Goal: Task Accomplishment & Management: Manage account settings

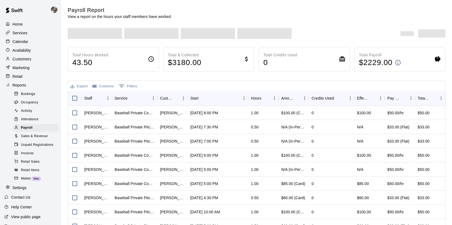
click at [24, 45] on div "Calendar" at bounding box center [30, 42] width 53 height 8
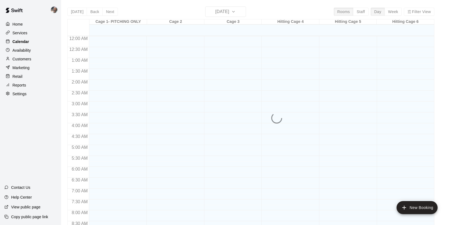
scroll to position [261, 0]
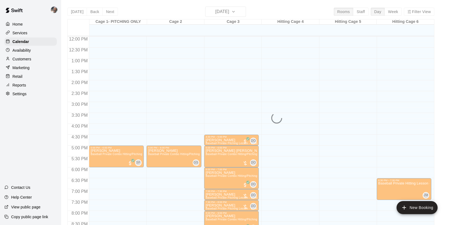
click at [225, 11] on div "[DATE] Back [DATE][DATE] Rooms Staff Day Week Filter View Cage 1- PITCHING ONLY…" at bounding box center [250, 119] width 367 height 225
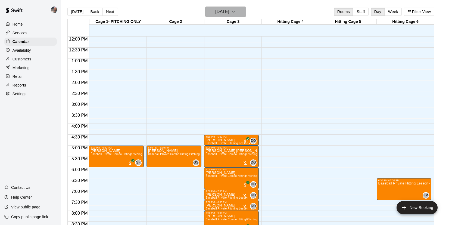
click at [225, 11] on h6 "[DATE]" at bounding box center [222, 12] width 14 height 8
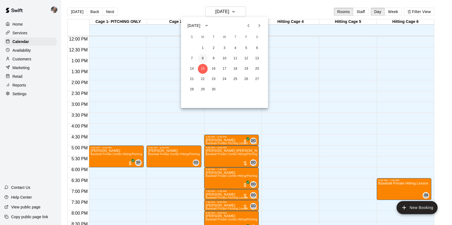
click at [205, 57] on button "8" at bounding box center [203, 59] width 10 height 10
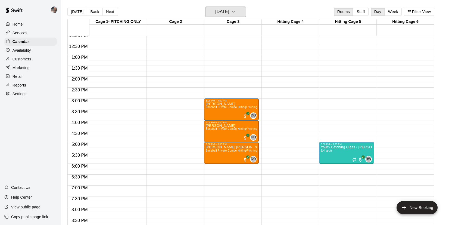
scroll to position [263, 0]
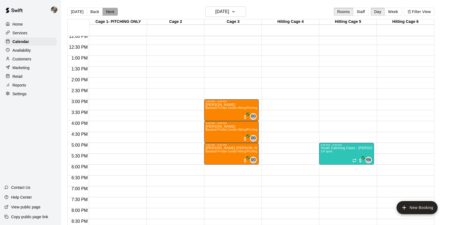
click at [110, 15] on button "Next" at bounding box center [110, 12] width 15 height 8
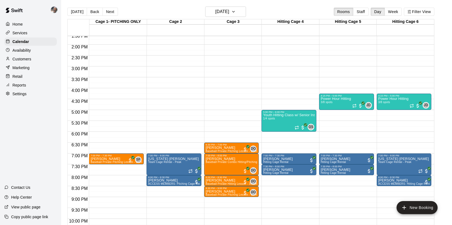
scroll to position [328, 0]
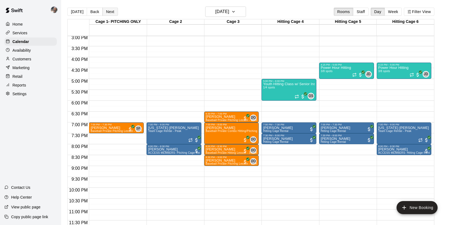
click at [109, 9] on button "Next" at bounding box center [110, 12] width 15 height 8
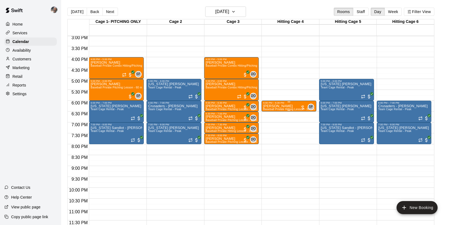
click at [280, 106] on p "[PERSON_NAME]" at bounding box center [289, 106] width 52 height 0
click at [269, 122] on img "edit" at bounding box center [269, 124] width 6 height 6
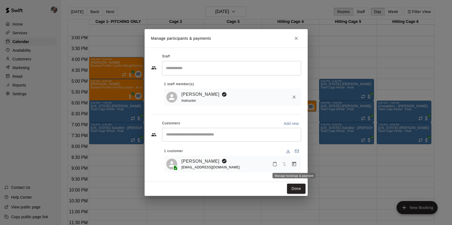
click at [296, 165] on icon "Manage bookings & payment" at bounding box center [294, 164] width 4 height 5
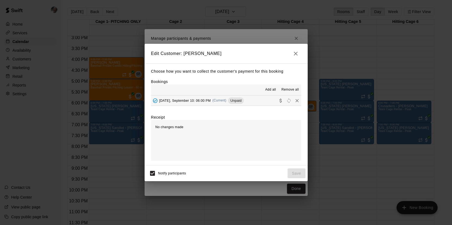
click at [191, 101] on span "[DATE], September 10: 06:00 PM" at bounding box center [185, 100] width 52 height 4
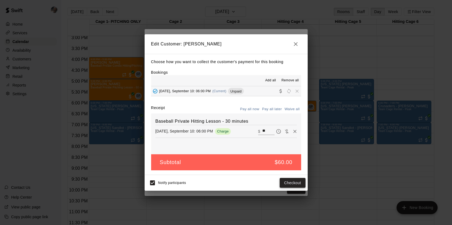
click at [288, 180] on button "Checkout" at bounding box center [293, 183] width 26 height 10
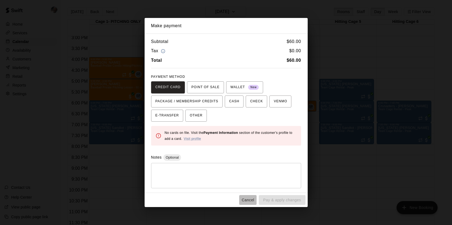
click at [247, 198] on button "Cancel" at bounding box center [247, 200] width 17 height 10
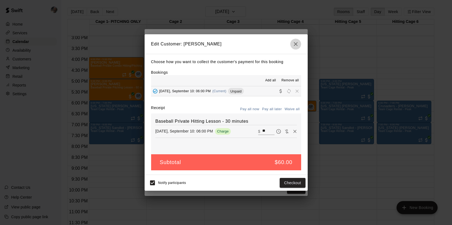
click at [297, 46] on icon "button" at bounding box center [296, 44] width 7 height 7
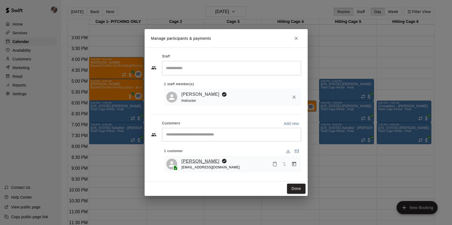
click at [193, 158] on link "[PERSON_NAME]" at bounding box center [201, 161] width 38 height 7
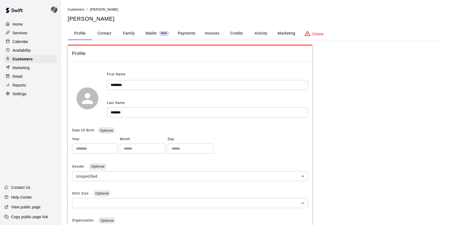
click at [106, 36] on button "Contact" at bounding box center [104, 33] width 24 height 13
select select "**"
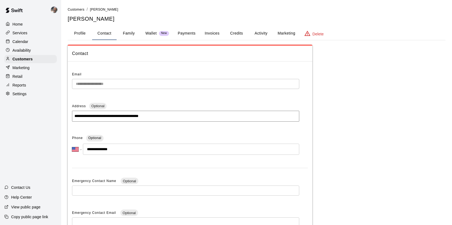
drag, startPoint x: 116, startPoint y: 149, endPoint x: 93, endPoint y: 150, distance: 23.4
click at [93, 149] on input "**********" at bounding box center [191, 149] width 217 height 11
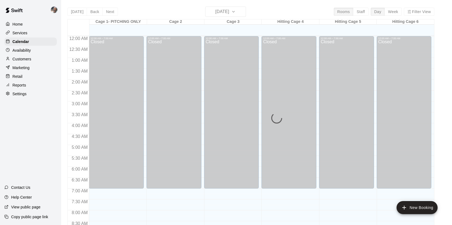
scroll to position [262, 0]
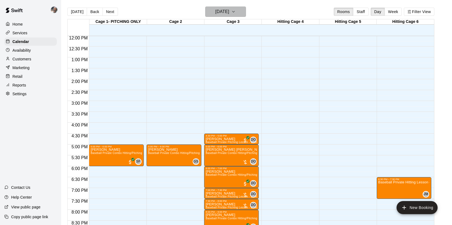
click at [216, 11] on h6 "[DATE]" at bounding box center [222, 12] width 14 height 8
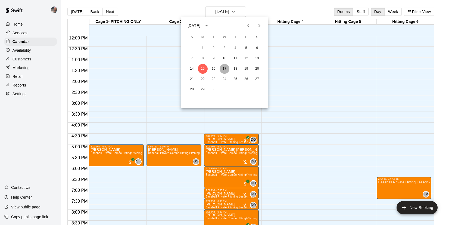
click at [225, 68] on button "17" at bounding box center [225, 69] width 10 height 10
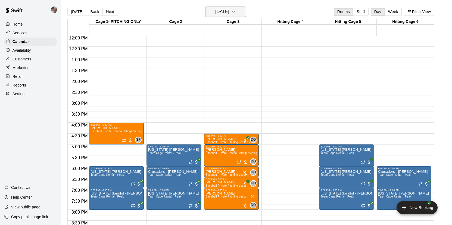
click at [229, 15] on h6 "[DATE]" at bounding box center [222, 12] width 14 height 8
click at [226, 58] on button "10" at bounding box center [225, 59] width 10 height 10
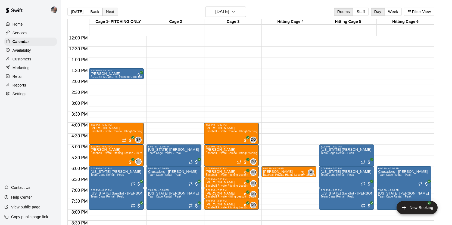
click at [110, 13] on button "Next" at bounding box center [110, 12] width 15 height 8
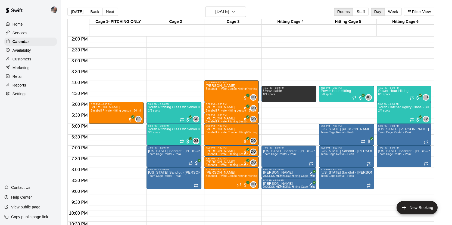
scroll to position [318, 0]
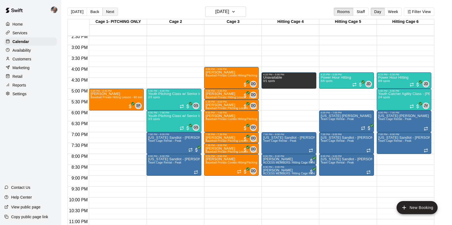
click at [109, 11] on button "Next" at bounding box center [110, 12] width 15 height 8
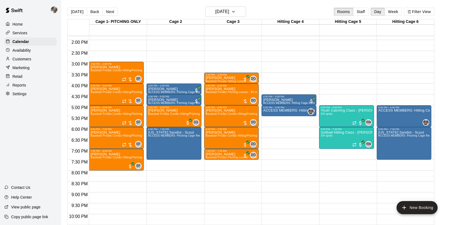
scroll to position [301, 0]
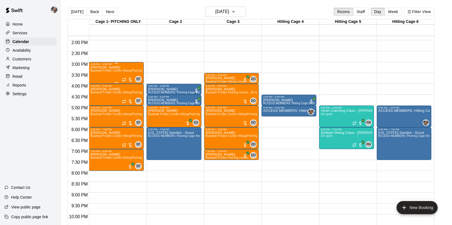
click at [110, 73] on div "Remington [PERSON_NAME] Baseball Private Combo Hitting/Pitching Lesson - 60 min…" at bounding box center [117, 178] width 52 height 225
click at [97, 84] on img "edit" at bounding box center [96, 84] width 6 height 6
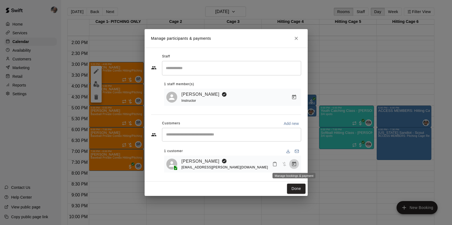
click at [292, 165] on icon "Manage bookings & payment" at bounding box center [294, 163] width 5 height 5
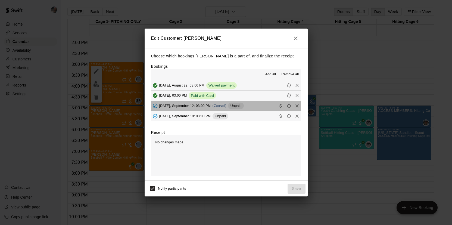
click at [262, 106] on button "[DATE], September 12: 03:00 PM (Current) Unpaid" at bounding box center [226, 106] width 150 height 10
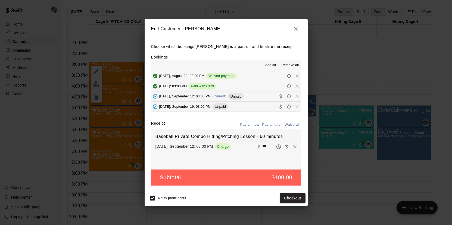
click at [273, 145] on input "***" at bounding box center [269, 146] width 12 height 7
type input "*"
type input "**"
click at [289, 196] on button "Checkout" at bounding box center [293, 198] width 26 height 10
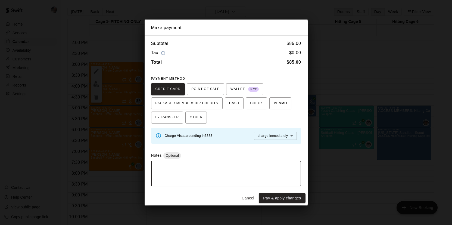
click at [245, 166] on textarea at bounding box center [226, 173] width 143 height 16
drag, startPoint x: 270, startPoint y: 167, endPoint x: 152, endPoint y: 166, distance: 118.1
click at [152, 166] on div "**********" at bounding box center [226, 173] width 150 height 25
type textarea "**********"
click at [298, 196] on button "Pay & apply changes" at bounding box center [282, 198] width 47 height 10
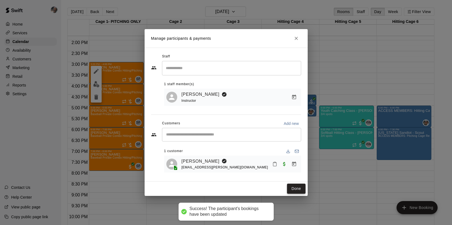
click at [296, 187] on button "Done" at bounding box center [296, 189] width 18 height 10
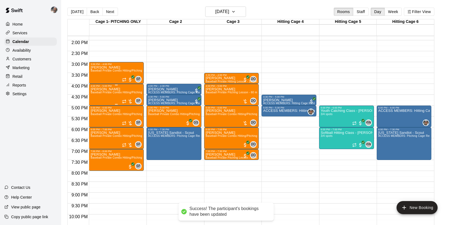
click at [109, 96] on div "[PERSON_NAME] Baseball Private Combo Hitting/Pitching Lesson - 60 minutes" at bounding box center [117, 199] width 52 height 225
click at [97, 104] on img "edit" at bounding box center [96, 106] width 6 height 6
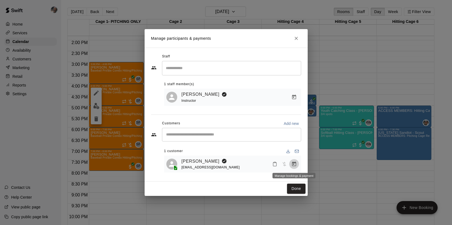
click at [293, 164] on icon "Manage bookings & payment" at bounding box center [294, 163] width 5 height 5
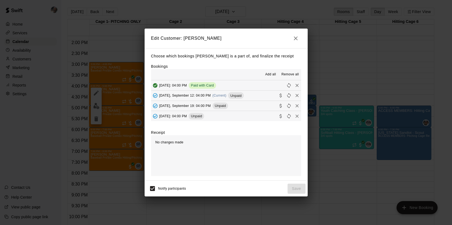
click at [259, 97] on button "[DATE], September 12: 04:00 PM (Current) Unpaid" at bounding box center [226, 96] width 150 height 10
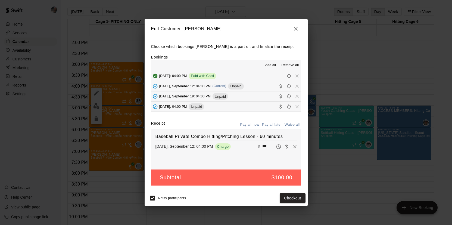
click at [270, 146] on input "***" at bounding box center [269, 146] width 12 height 7
type input "*"
type input "**"
click at [289, 196] on button "Checkout" at bounding box center [293, 198] width 26 height 10
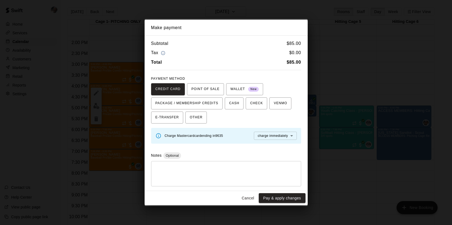
click at [257, 175] on textarea at bounding box center [226, 173] width 143 height 16
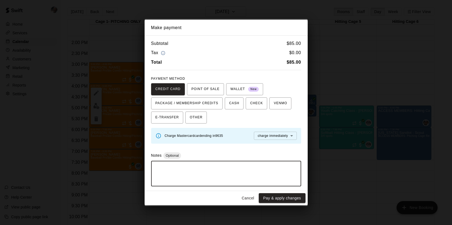
paste textarea "**********"
type textarea "**********"
click at [274, 198] on button "Pay & apply changes" at bounding box center [282, 198] width 47 height 10
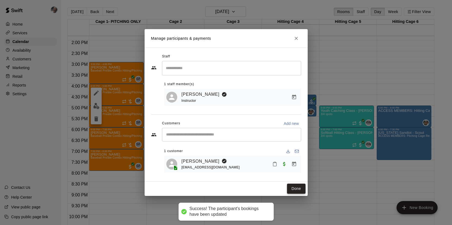
click at [295, 191] on button "Done" at bounding box center [296, 189] width 18 height 10
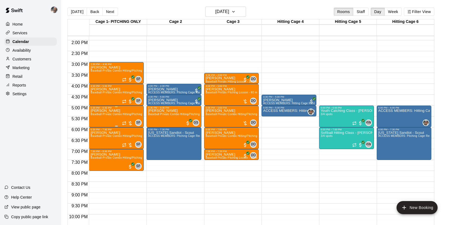
click at [107, 120] on div "[PERSON_NAME] Baseball Private Combo Hitting/Pitching Lesson - 60 minutes" at bounding box center [117, 221] width 52 height 225
click at [96, 128] on img "edit" at bounding box center [96, 128] width 6 height 6
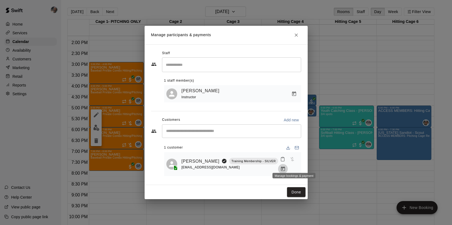
click at [286, 166] on icon "Manage bookings & payment" at bounding box center [283, 168] width 5 height 5
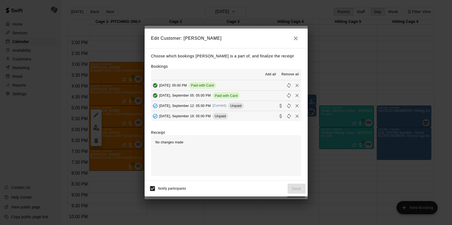
click at [262, 108] on button "[DATE], September 12: 05:00 PM (Current) Unpaid" at bounding box center [226, 106] width 150 height 10
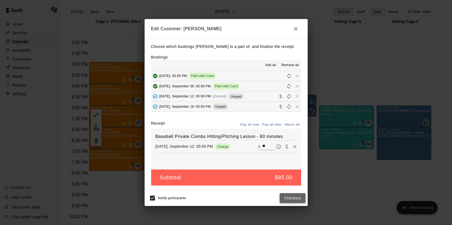
click at [292, 199] on button "Checkout" at bounding box center [293, 198] width 26 height 10
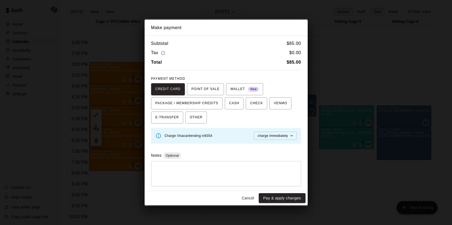
click at [242, 174] on textarea at bounding box center [226, 173] width 143 height 16
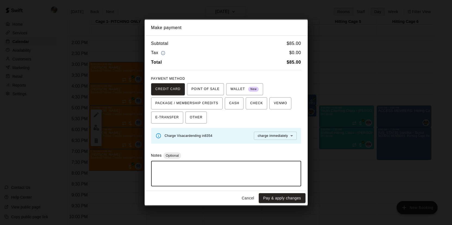
paste textarea "**********"
type textarea "**********"
click at [267, 196] on button "Pay & apply changes" at bounding box center [282, 198] width 47 height 10
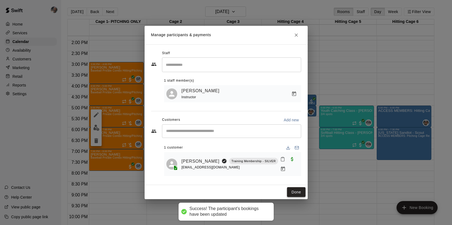
click at [295, 189] on button "Done" at bounding box center [296, 192] width 18 height 10
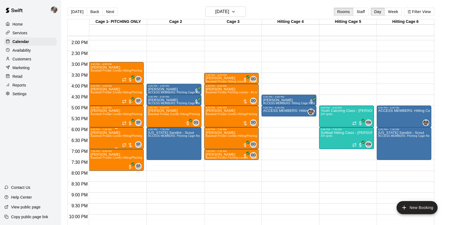
click at [98, 150] on img "edit" at bounding box center [96, 149] width 6 height 6
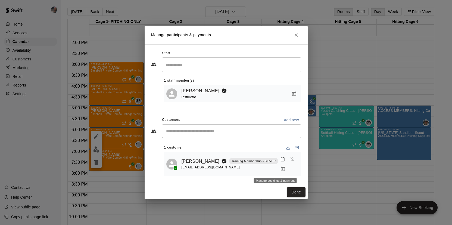
click at [281, 171] on icon "Manage bookings & payment" at bounding box center [283, 169] width 4 height 5
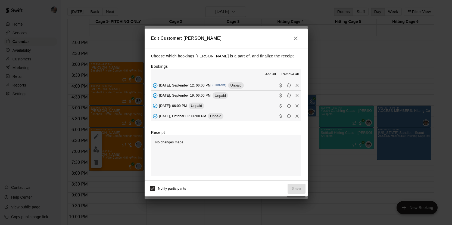
click at [256, 89] on button "[DATE], September 12: 06:00 PM (Current) Unpaid" at bounding box center [226, 85] width 150 height 10
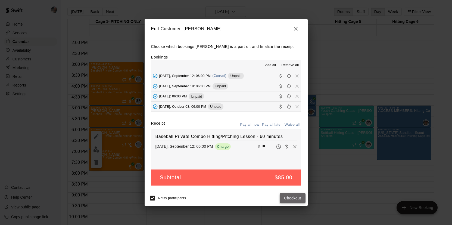
click at [289, 199] on button "Checkout" at bounding box center [293, 198] width 26 height 10
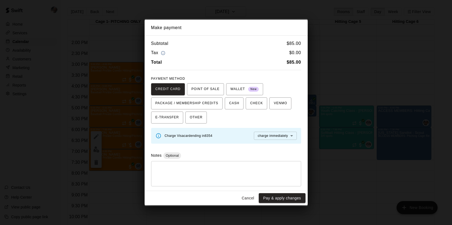
click at [208, 164] on div "* ​" at bounding box center [226, 173] width 150 height 25
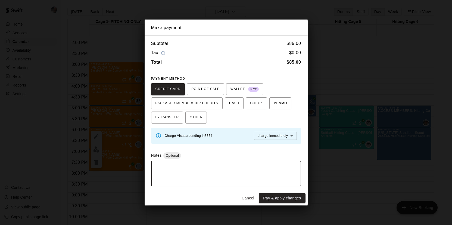
paste textarea "**********"
type textarea "**********"
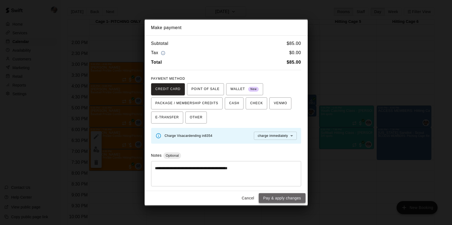
click at [275, 203] on button "Pay & apply changes" at bounding box center [282, 198] width 47 height 10
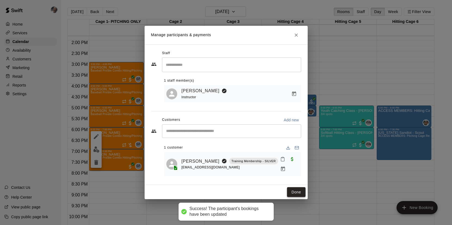
click at [297, 190] on button "Done" at bounding box center [296, 192] width 18 height 10
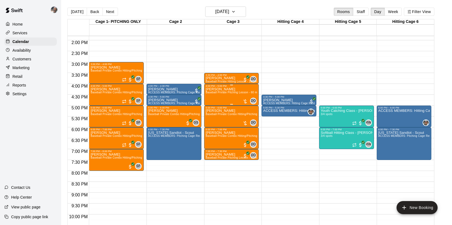
click at [224, 93] on span "Baseball Private Pitching Lesson - 60 minutes" at bounding box center [235, 92] width 59 height 3
click at [211, 107] on img "edit" at bounding box center [211, 110] width 6 height 6
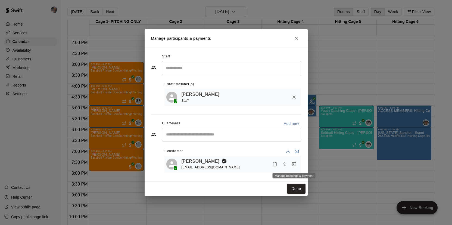
click at [296, 164] on icon "Manage bookings & payment" at bounding box center [294, 163] width 5 height 5
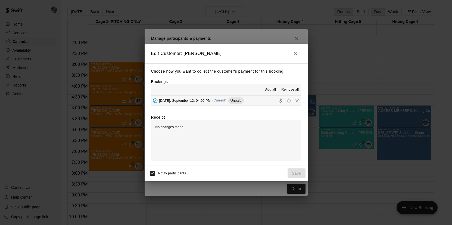
click at [250, 104] on button "[DATE], September 12: 04:00 PM (Current) Unpaid" at bounding box center [226, 100] width 150 height 10
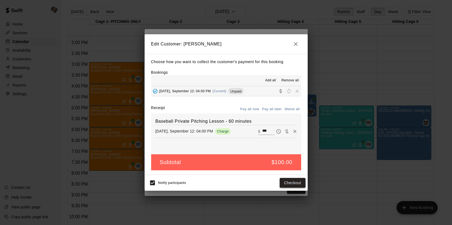
click at [286, 183] on button "Checkout" at bounding box center [293, 183] width 26 height 10
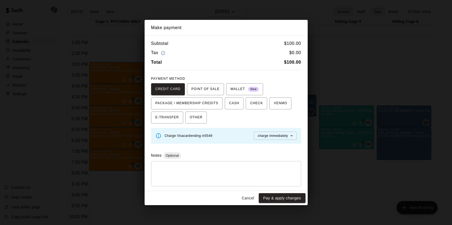
click at [247, 166] on textarea at bounding box center [226, 173] width 143 height 16
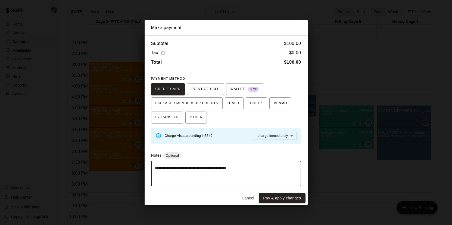
drag, startPoint x: 268, startPoint y: 167, endPoint x: 138, endPoint y: 166, distance: 130.6
click at [138, 166] on div "**********" at bounding box center [226, 112] width 452 height 225
type textarea "**********"
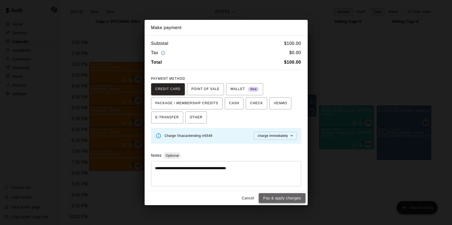
click at [278, 197] on button "Pay & apply changes" at bounding box center [282, 198] width 47 height 10
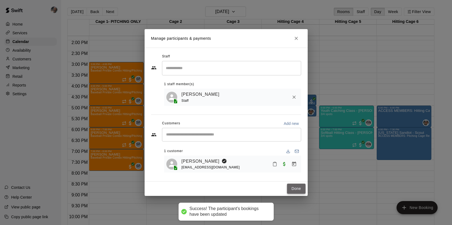
click at [294, 188] on button "Done" at bounding box center [296, 189] width 18 height 10
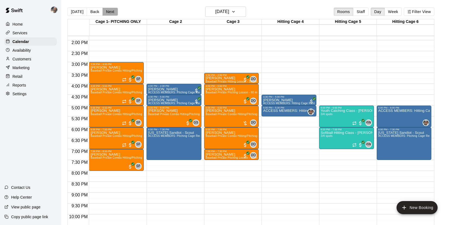
click at [109, 9] on button "Next" at bounding box center [110, 12] width 15 height 8
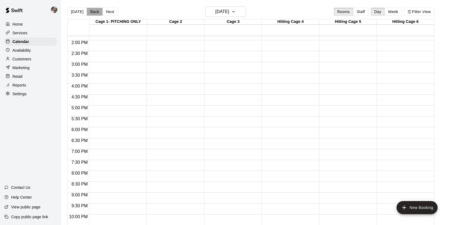
click at [93, 10] on button "Back" at bounding box center [95, 12] width 16 height 8
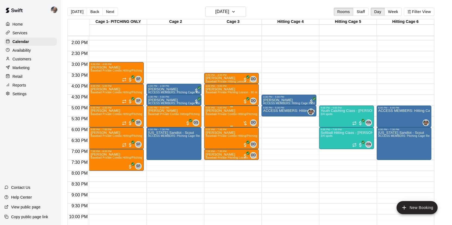
click at [220, 117] on div "[PERSON_NAME] Baseball Private Combo Hitting/Pitching Lesson - 60 minutes" at bounding box center [232, 221] width 52 height 225
click at [212, 125] on img "edit" at bounding box center [211, 128] width 6 height 6
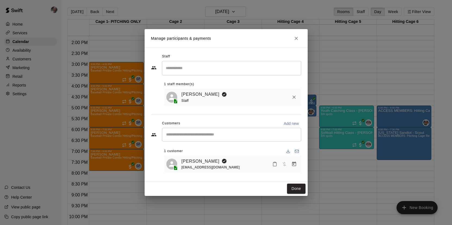
click at [293, 163] on icon "Manage bookings & payment" at bounding box center [294, 163] width 5 height 5
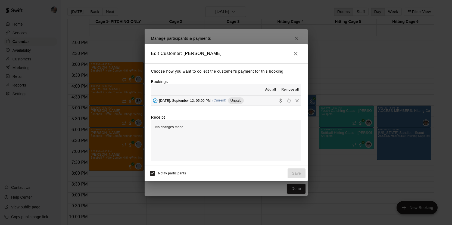
click at [259, 104] on button "[DATE], September 12: 05:00 PM (Current) Unpaid" at bounding box center [226, 100] width 150 height 10
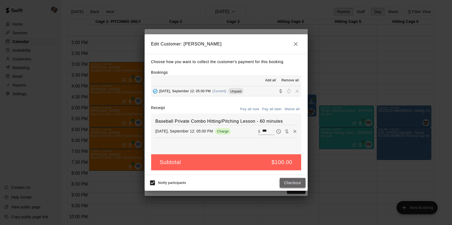
click at [287, 182] on button "Checkout" at bounding box center [293, 183] width 26 height 10
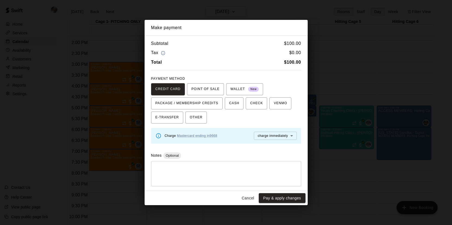
click at [240, 165] on div "* ​" at bounding box center [226, 173] width 150 height 25
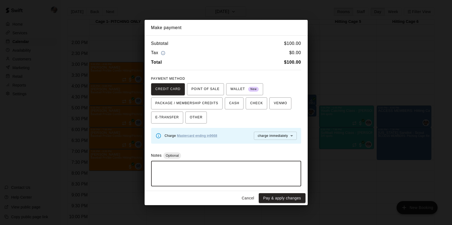
paste textarea "**********"
type textarea "**********"
click at [269, 195] on button "Pay & apply changes" at bounding box center [282, 198] width 47 height 10
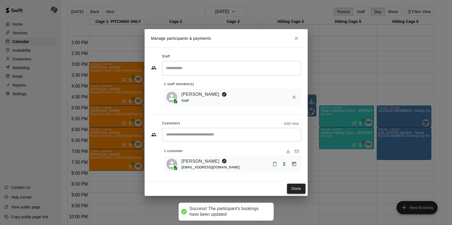
click at [293, 188] on button "Done" at bounding box center [296, 189] width 18 height 10
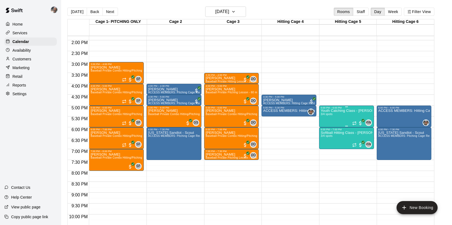
click at [325, 119] on div "Youth Catching Class - [PERSON_NAME] 3/4 spots" at bounding box center [347, 221] width 52 height 225
click at [325, 125] on img "edit" at bounding box center [326, 128] width 6 height 6
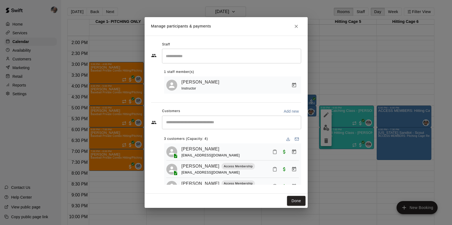
scroll to position [13, 0]
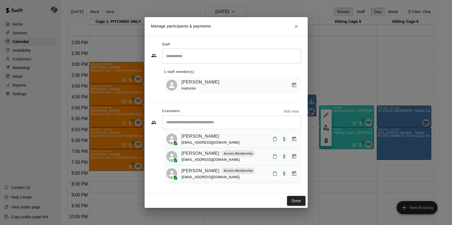
click at [298, 25] on icon "Close" at bounding box center [296, 26] width 3 height 3
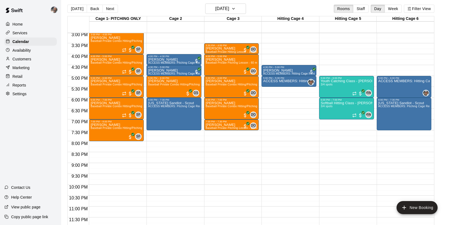
scroll to position [0, 0]
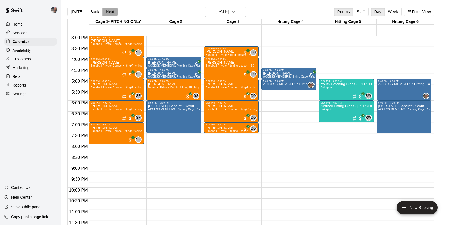
click at [112, 11] on button "Next" at bounding box center [110, 12] width 15 height 8
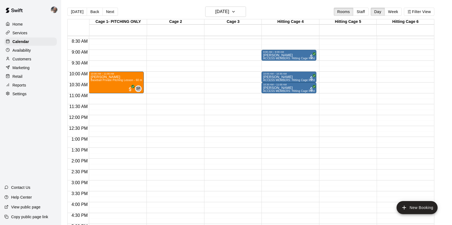
scroll to position [145, 0]
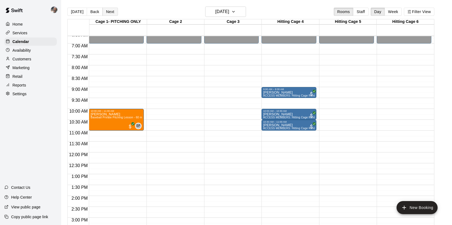
click at [110, 11] on button "Next" at bounding box center [110, 12] width 15 height 8
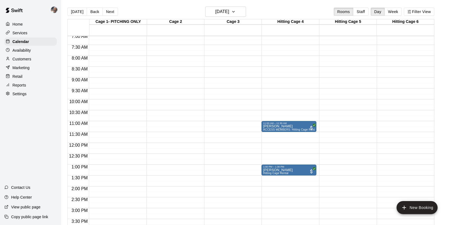
scroll to position [144, 0]
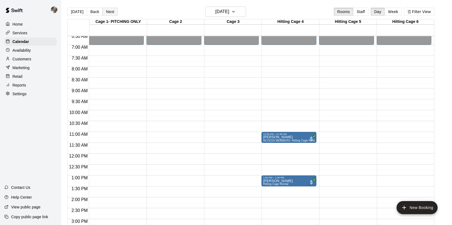
click at [112, 12] on button "Next" at bounding box center [110, 12] width 15 height 8
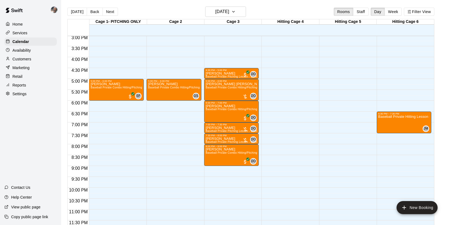
scroll to position [9, 0]
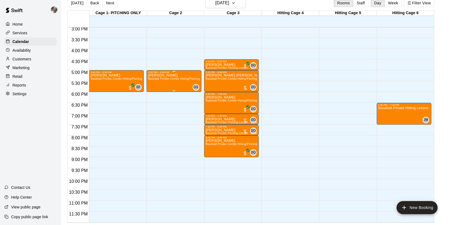
click at [166, 89] on div "[PERSON_NAME] Baseball Private Combo Hitting/Pitching Lesson - 60 minutes" at bounding box center [174, 186] width 52 height 225
click at [156, 104] on icon "delete" at bounding box center [154, 105] width 7 height 7
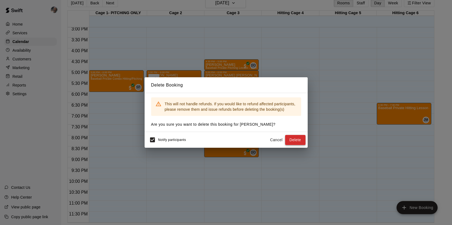
click at [302, 140] on button "Delete" at bounding box center [295, 140] width 20 height 10
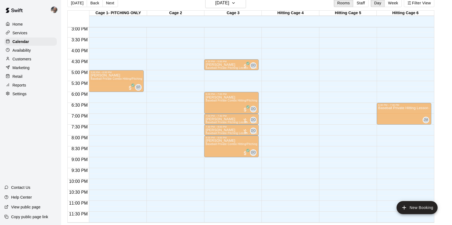
click at [222, 78] on span "Baseball Private Combo Hitting/Pitching Lesson - 60 minutes" at bounding box center [245, 78] width 79 height 3
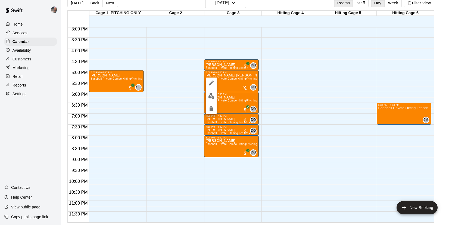
click at [212, 92] on button "edit" at bounding box center [211, 96] width 11 height 11
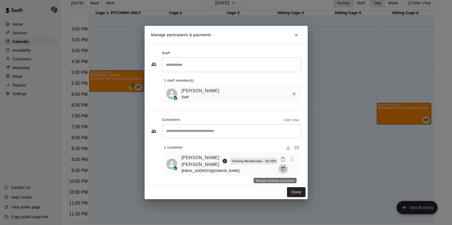
click at [279, 167] on button "Manage bookings & payment" at bounding box center [284, 169] width 10 height 10
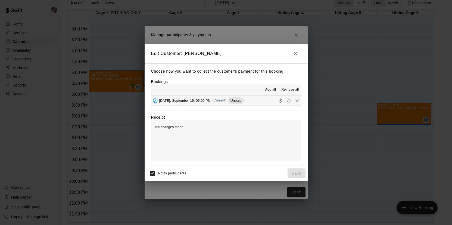
click at [250, 103] on button "[DATE], September 15: 05:00 PM (Current) Unpaid" at bounding box center [226, 100] width 150 height 10
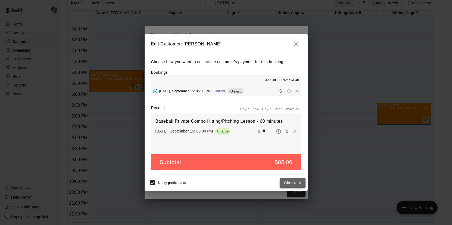
click at [291, 182] on button "Checkout" at bounding box center [293, 183] width 26 height 10
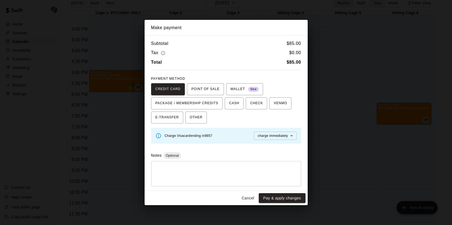
click at [249, 199] on button "Cancel" at bounding box center [247, 198] width 17 height 10
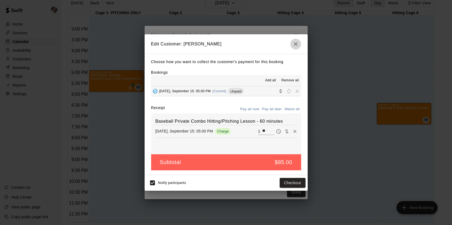
click at [295, 47] on icon "button" at bounding box center [296, 44] width 7 height 7
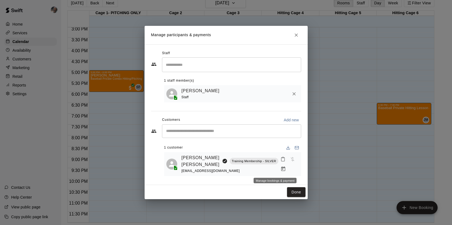
click at [281, 170] on icon "Manage bookings & payment" at bounding box center [283, 168] width 5 height 5
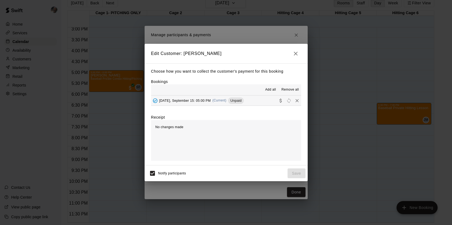
click at [264, 101] on button "[DATE], September 15: 05:00 PM (Current) Unpaid" at bounding box center [226, 100] width 150 height 10
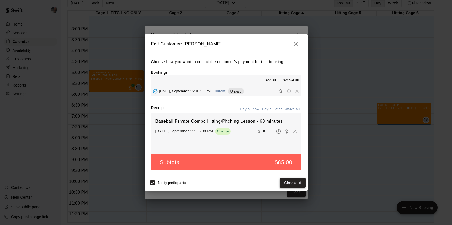
click at [293, 181] on button "Checkout" at bounding box center [293, 183] width 26 height 10
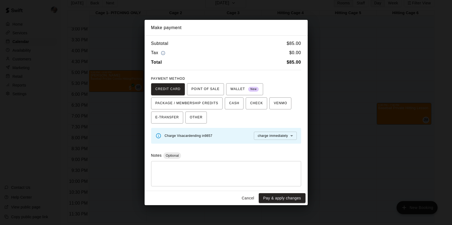
click at [274, 175] on textarea at bounding box center [226, 173] width 143 height 16
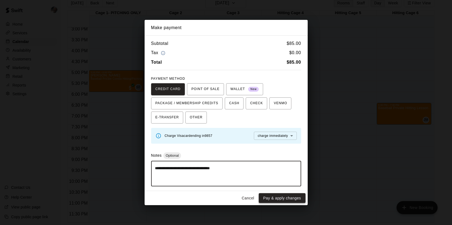
type textarea "**********"
click at [297, 196] on button "Pay & apply changes" at bounding box center [282, 198] width 47 height 10
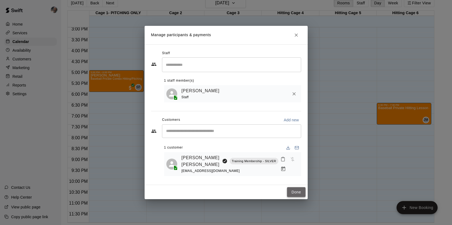
click at [298, 192] on button "Done" at bounding box center [296, 192] width 18 height 10
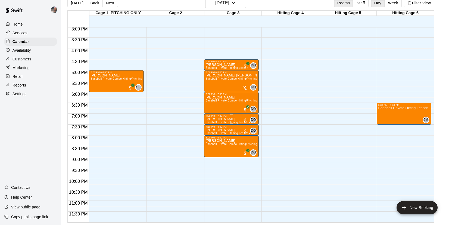
click at [224, 119] on p "[PERSON_NAME]" at bounding box center [232, 119] width 52 height 0
click at [214, 135] on img "edit" at bounding box center [211, 137] width 6 height 6
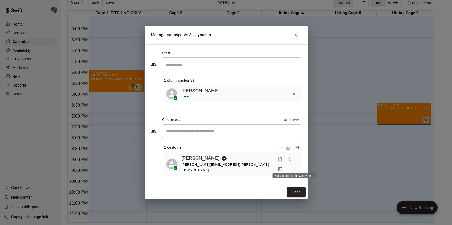
click at [283, 166] on icon "Manage bookings & payment" at bounding box center [280, 168] width 5 height 5
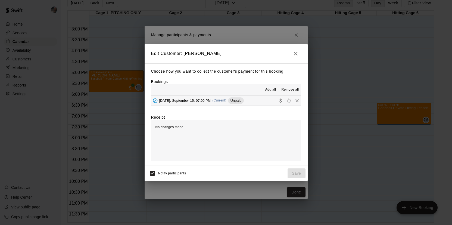
click at [202, 103] on div "[DATE], September 15: 07:00 PM (Current) Unpaid" at bounding box center [197, 101] width 93 height 8
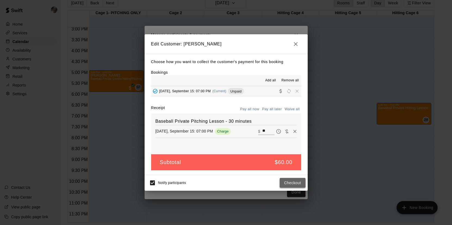
click at [287, 184] on button "Checkout" at bounding box center [293, 183] width 26 height 10
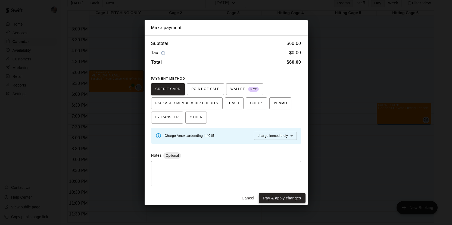
click at [288, 195] on button "Pay & apply changes" at bounding box center [282, 198] width 47 height 10
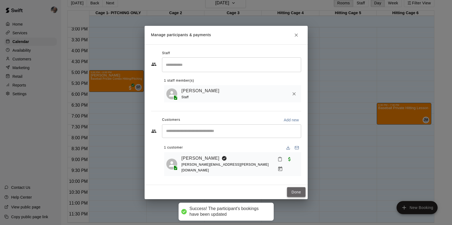
click at [295, 190] on button "Done" at bounding box center [296, 192] width 18 height 10
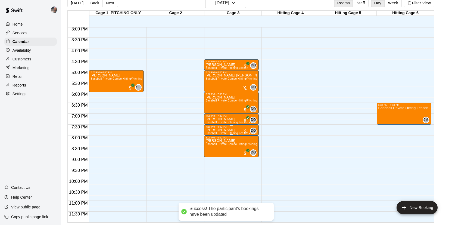
click at [219, 130] on p "[PERSON_NAME]" at bounding box center [232, 130] width 52 height 0
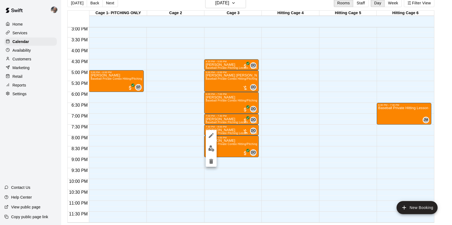
click at [212, 144] on button "edit" at bounding box center [211, 148] width 11 height 11
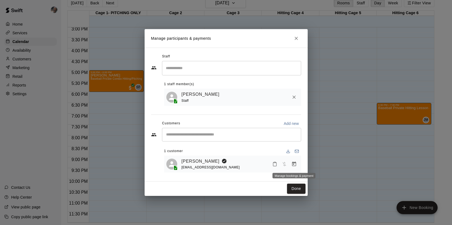
click at [294, 165] on icon "Manage bookings & payment" at bounding box center [294, 163] width 5 height 5
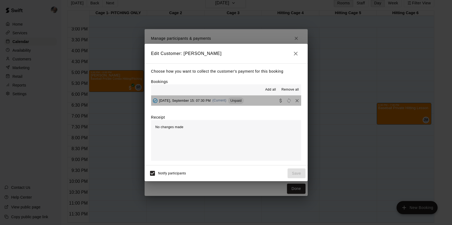
click at [202, 102] on span "[DATE], September 15: 07:30 PM" at bounding box center [185, 100] width 52 height 4
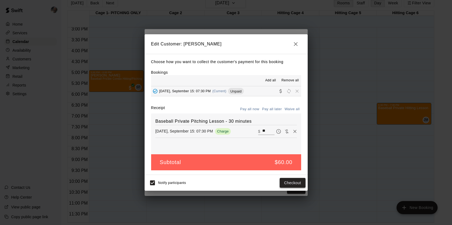
click at [291, 186] on button "Checkout" at bounding box center [293, 183] width 26 height 10
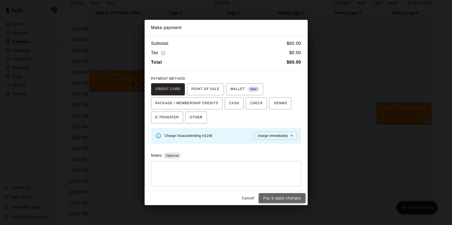
click at [289, 198] on button "Pay & apply changes" at bounding box center [282, 198] width 47 height 10
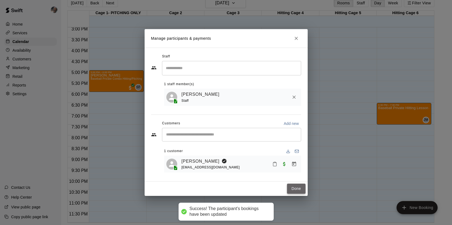
click at [295, 192] on button "Done" at bounding box center [296, 189] width 18 height 10
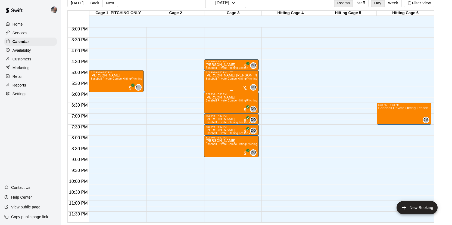
click at [221, 82] on div "[PERSON_NAME] [PERSON_NAME] Baseball Private Combo Hitting/Pitching Lesson - 60…" at bounding box center [232, 186] width 52 height 225
click at [210, 93] on img "edit" at bounding box center [211, 92] width 6 height 6
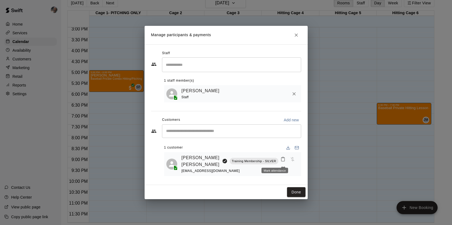
click at [277, 168] on div "Mark attendance" at bounding box center [275, 170] width 27 height 5
click at [281, 169] on icon "Manage bookings & payment" at bounding box center [283, 169] width 4 height 5
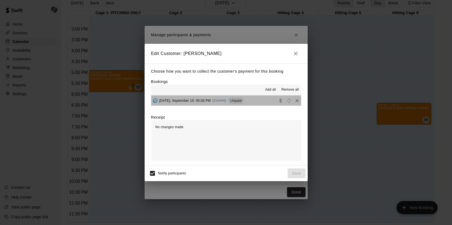
click at [254, 101] on button "[DATE], September 15: 05:00 PM (Current) Unpaid" at bounding box center [226, 100] width 150 height 10
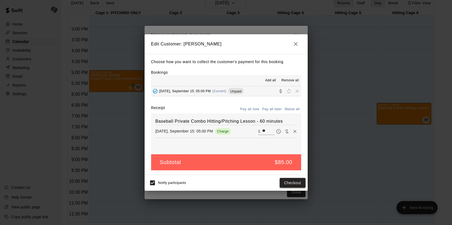
click at [296, 182] on button "Checkout" at bounding box center [293, 183] width 26 height 10
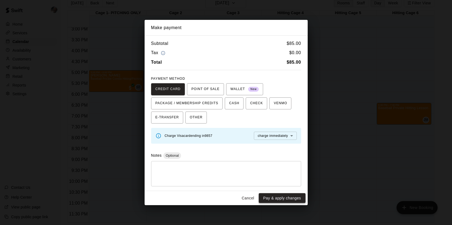
click at [289, 196] on button "Pay & apply changes" at bounding box center [282, 198] width 47 height 10
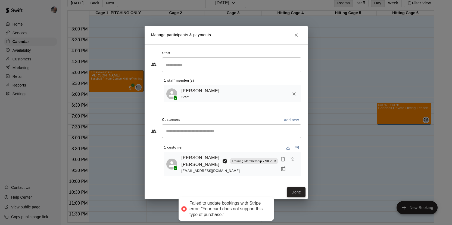
click at [291, 195] on button "Done" at bounding box center [296, 192] width 18 height 10
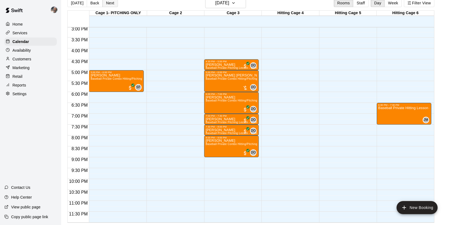
click at [110, 2] on button "Next" at bounding box center [110, 3] width 15 height 8
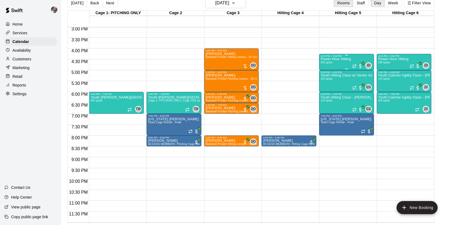
click at [338, 59] on p "Power Hour Hitting" at bounding box center [336, 59] width 30 height 0
click at [326, 74] on button "edit" at bounding box center [326, 77] width 11 height 11
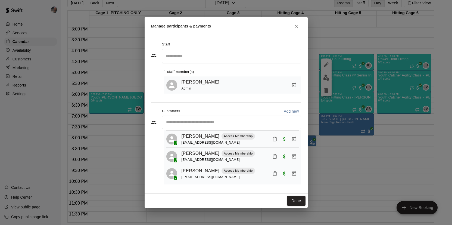
scroll to position [48, 0]
click at [296, 198] on button "Done" at bounding box center [296, 201] width 18 height 10
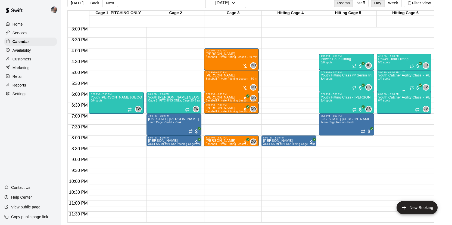
click at [387, 81] on div "Youth Catcher Agility Class - [PERSON_NAME] 1/4 spots" at bounding box center [405, 186] width 52 height 225
click at [384, 88] on button "edit" at bounding box center [384, 92] width 11 height 11
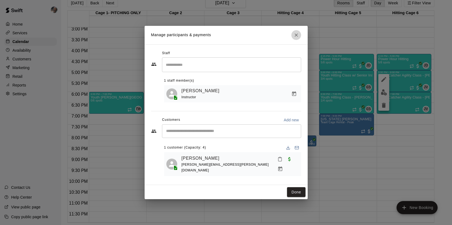
click at [297, 37] on icon "Close" at bounding box center [296, 34] width 3 height 3
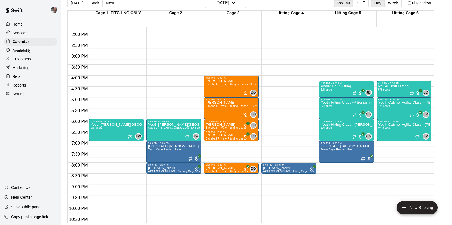
scroll to position [297, 0]
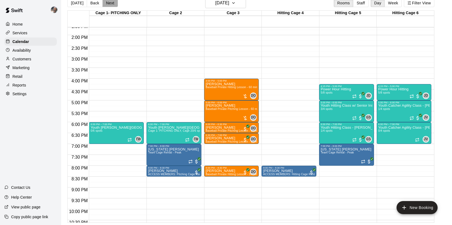
click at [111, 1] on button "Next" at bounding box center [110, 3] width 15 height 8
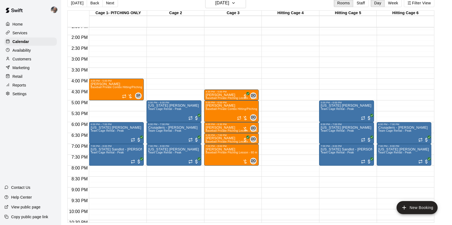
click at [26, 51] on p "Availability" at bounding box center [22, 50] width 19 height 5
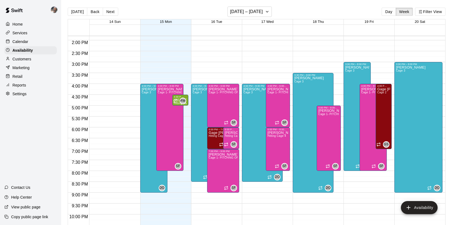
scroll to position [300, 0]
click at [112, 13] on button "Next" at bounding box center [110, 12] width 15 height 8
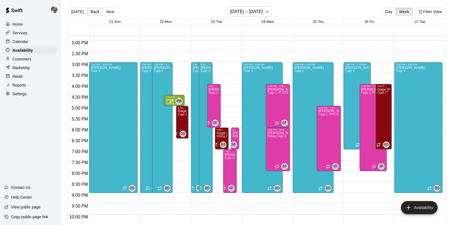
click at [97, 11] on button "Back" at bounding box center [95, 12] width 16 height 8
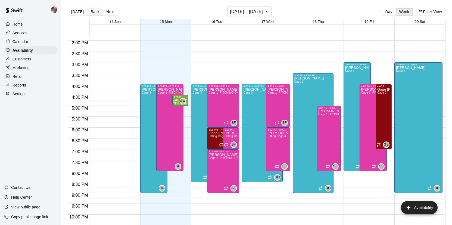
click at [94, 10] on button "Back" at bounding box center [95, 12] width 16 height 8
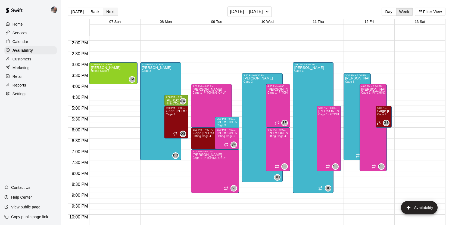
click at [113, 11] on button "Next" at bounding box center [110, 12] width 15 height 8
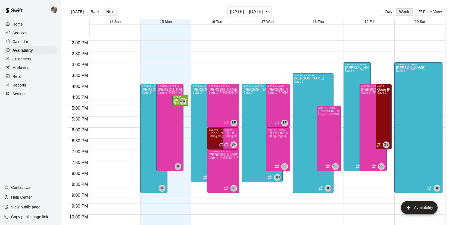
click at [111, 10] on button "Next" at bounding box center [110, 12] width 15 height 8
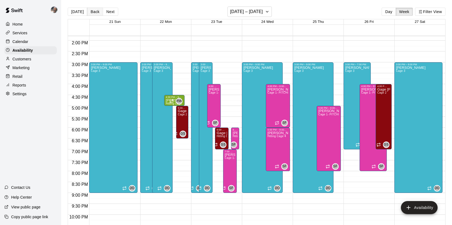
click at [99, 11] on button "Back" at bounding box center [95, 12] width 16 height 8
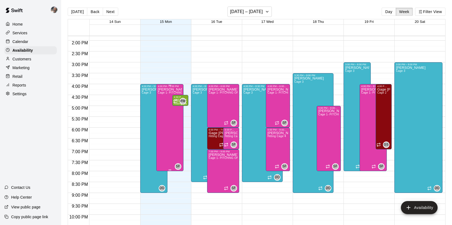
click at [170, 122] on div "[PERSON_NAME] Cage 1- PITCHING ONLY" at bounding box center [170, 200] width 24 height 225
click at [163, 93] on icon "edit" at bounding box center [163, 93] width 5 height 5
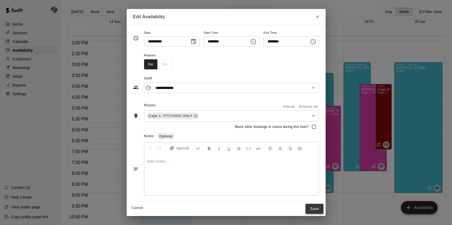
click at [322, 211] on button "Save" at bounding box center [315, 209] width 18 height 10
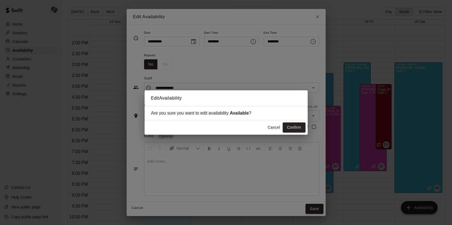
click at [277, 128] on button "Cancel" at bounding box center [274, 127] width 17 height 10
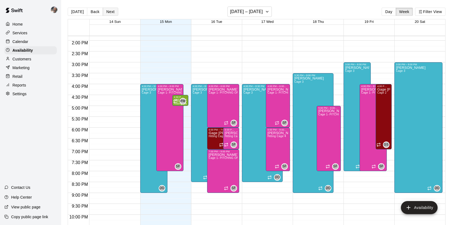
click at [112, 11] on button "Next" at bounding box center [110, 12] width 15 height 8
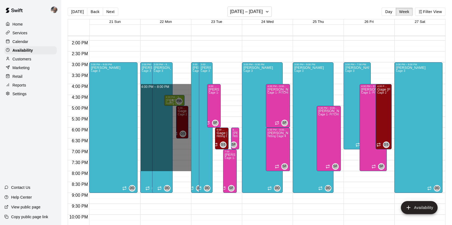
drag, startPoint x: 182, startPoint y: 85, endPoint x: 182, endPoint y: 168, distance: 83.0
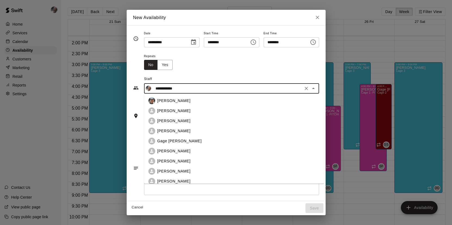
click at [185, 89] on input "**********" at bounding box center [227, 88] width 148 height 7
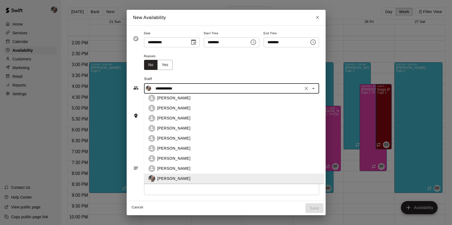
click at [181, 148] on div "[PERSON_NAME]" at bounding box center [239, 149] width 162 height 6
type input "**********"
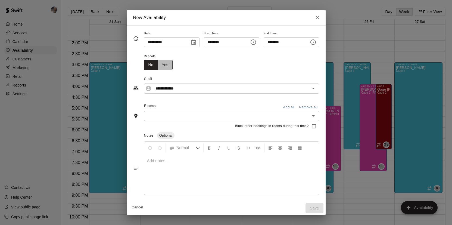
click at [165, 65] on button "Yes" at bounding box center [165, 65] width 15 height 10
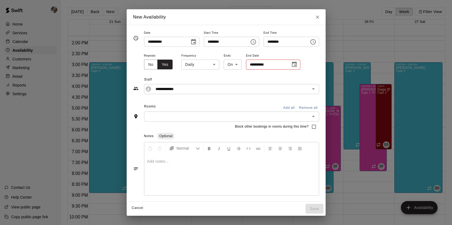
click at [211, 65] on body "Home Services Calendar Availability Customers Marketing Retail Reports Settings…" at bounding box center [226, 117] width 452 height 234
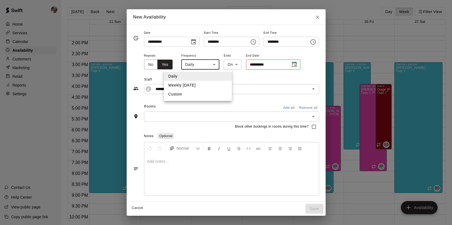
click at [208, 85] on li "Weekly [DATE]" at bounding box center [198, 85] width 68 height 9
type input "******"
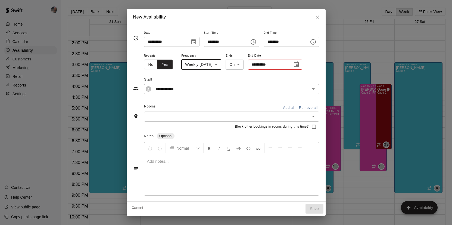
click at [299, 63] on icon "Choose date" at bounding box center [296, 63] width 5 height 5
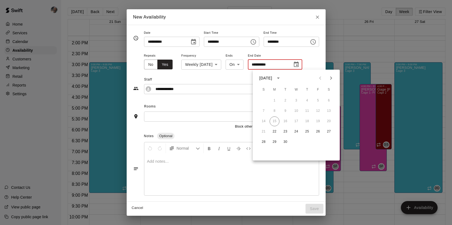
click at [329, 79] on icon "Next month" at bounding box center [331, 78] width 7 height 7
click at [277, 132] on button "22" at bounding box center [275, 132] width 10 height 10
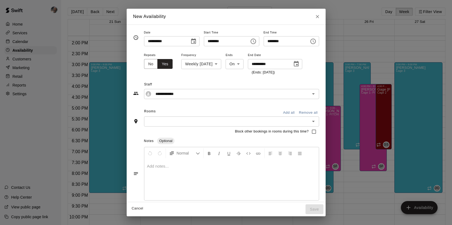
type input "**********"
click at [190, 121] on input "text" at bounding box center [227, 121] width 163 height 7
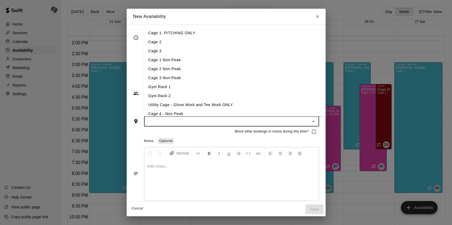
click at [179, 35] on li "Cage 1- PITCHING ONLY" at bounding box center [234, 33] width 180 height 9
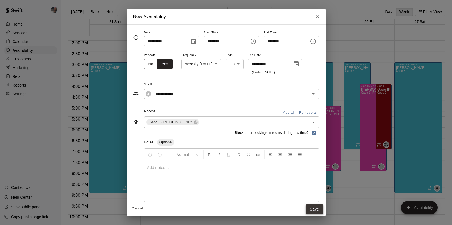
click at [319, 210] on button "Save" at bounding box center [315, 209] width 18 height 10
